Goal: Transaction & Acquisition: Obtain resource

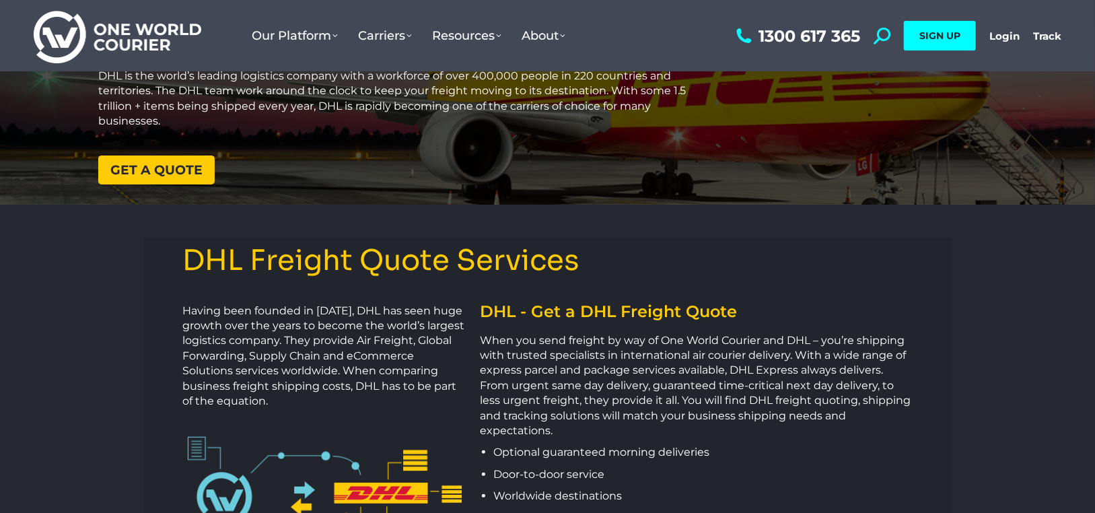
scroll to position [135, 0]
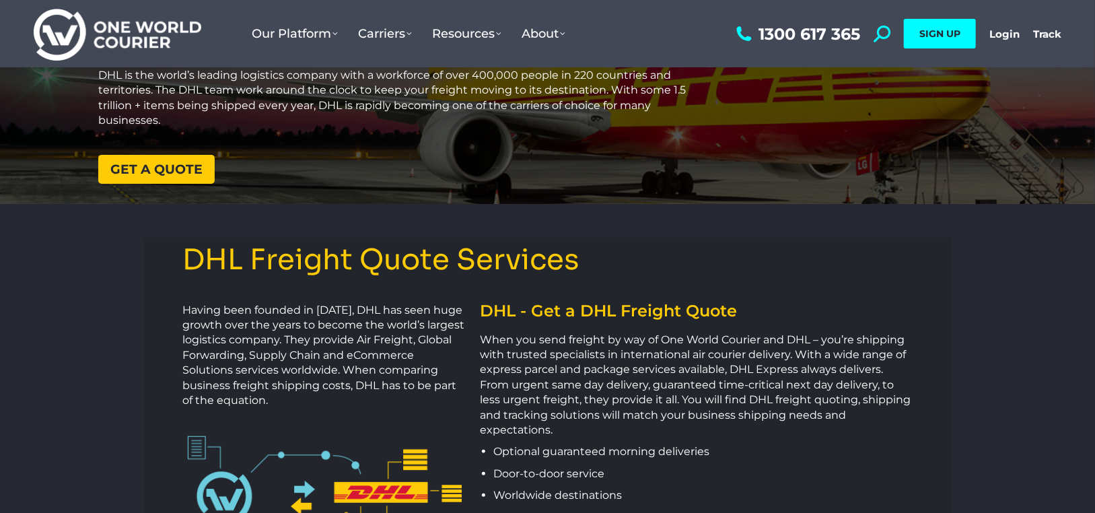
click at [151, 163] on span "Get a quote" at bounding box center [156, 169] width 92 height 13
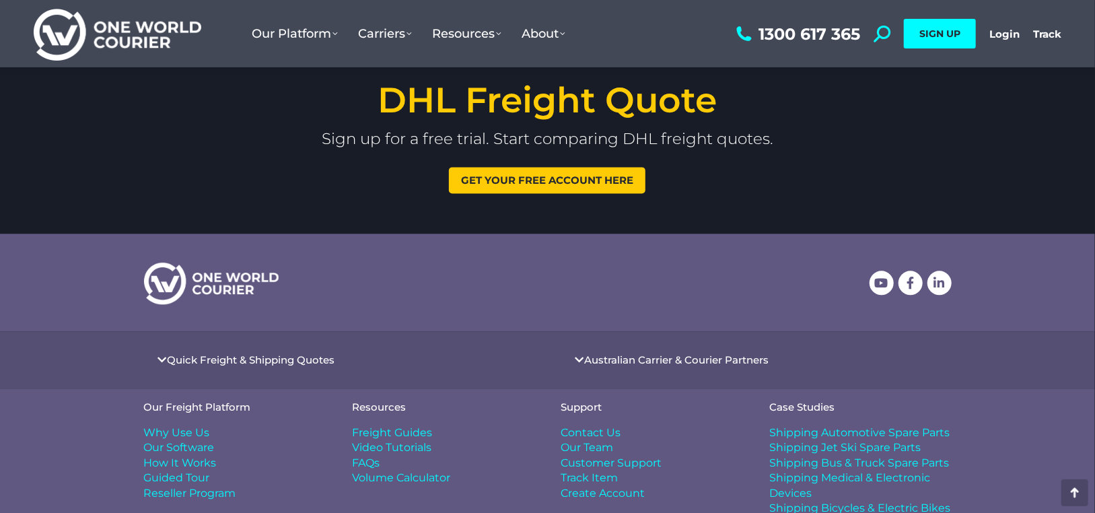
scroll to position [1810, 0]
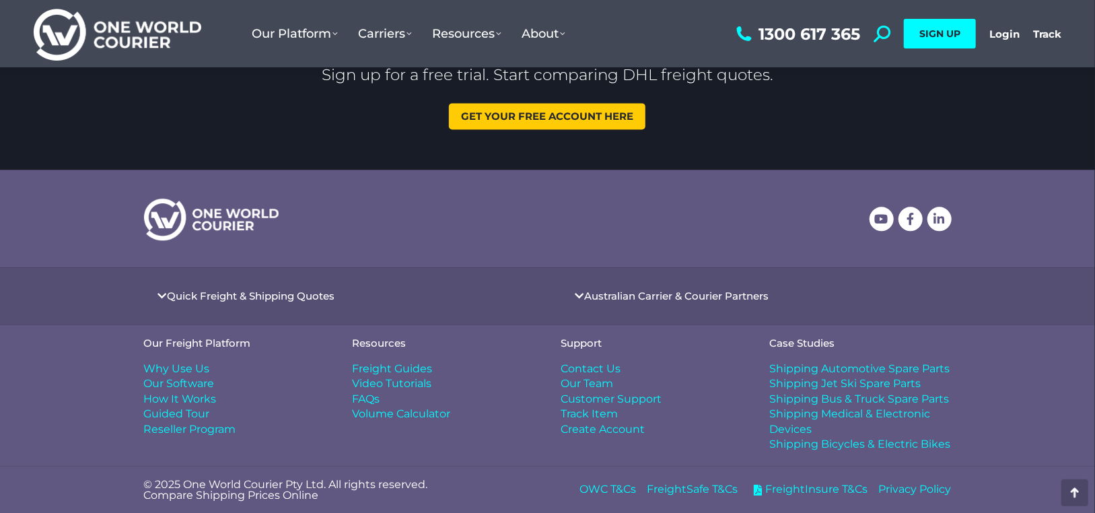
click at [248, 297] on link "Quick Freight & Shipping Quotes" at bounding box center [252, 296] width 168 height 10
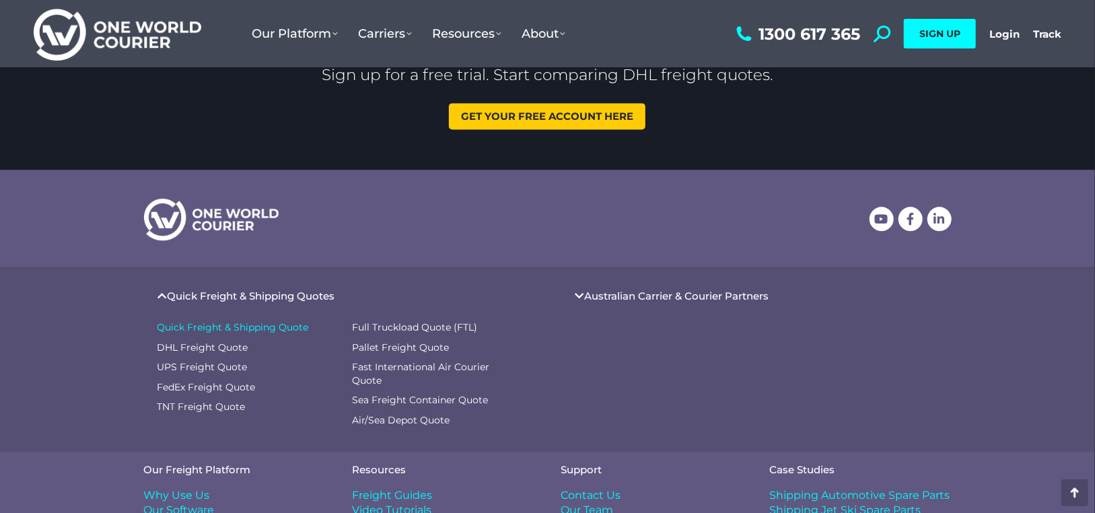
click at [225, 326] on span "Quick Freight & Shipping Quote" at bounding box center [233, 327] width 151 height 13
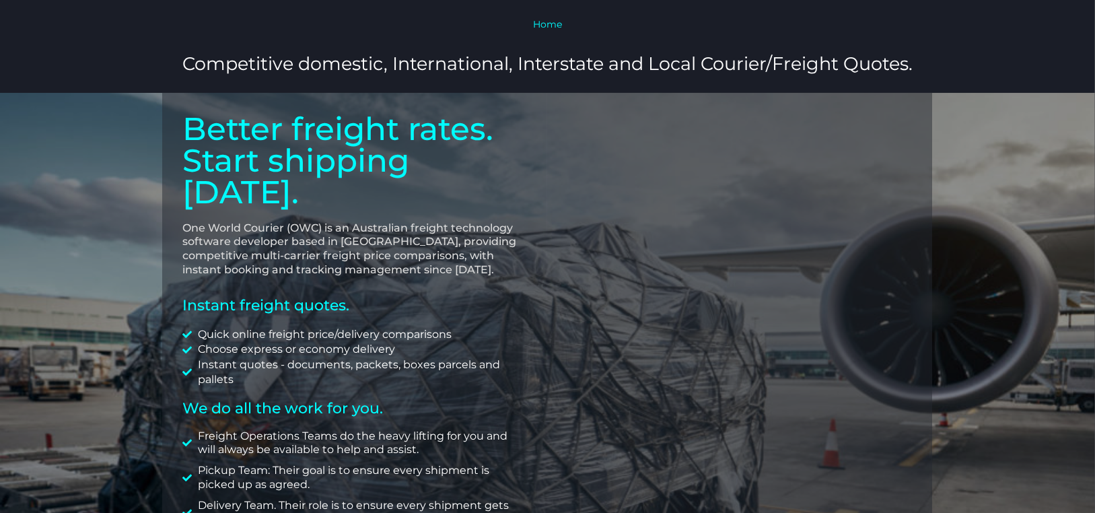
click at [548, 22] on link "Home" at bounding box center [547, 24] width 29 height 12
